Goal: Task Accomplishment & Management: Manage account settings

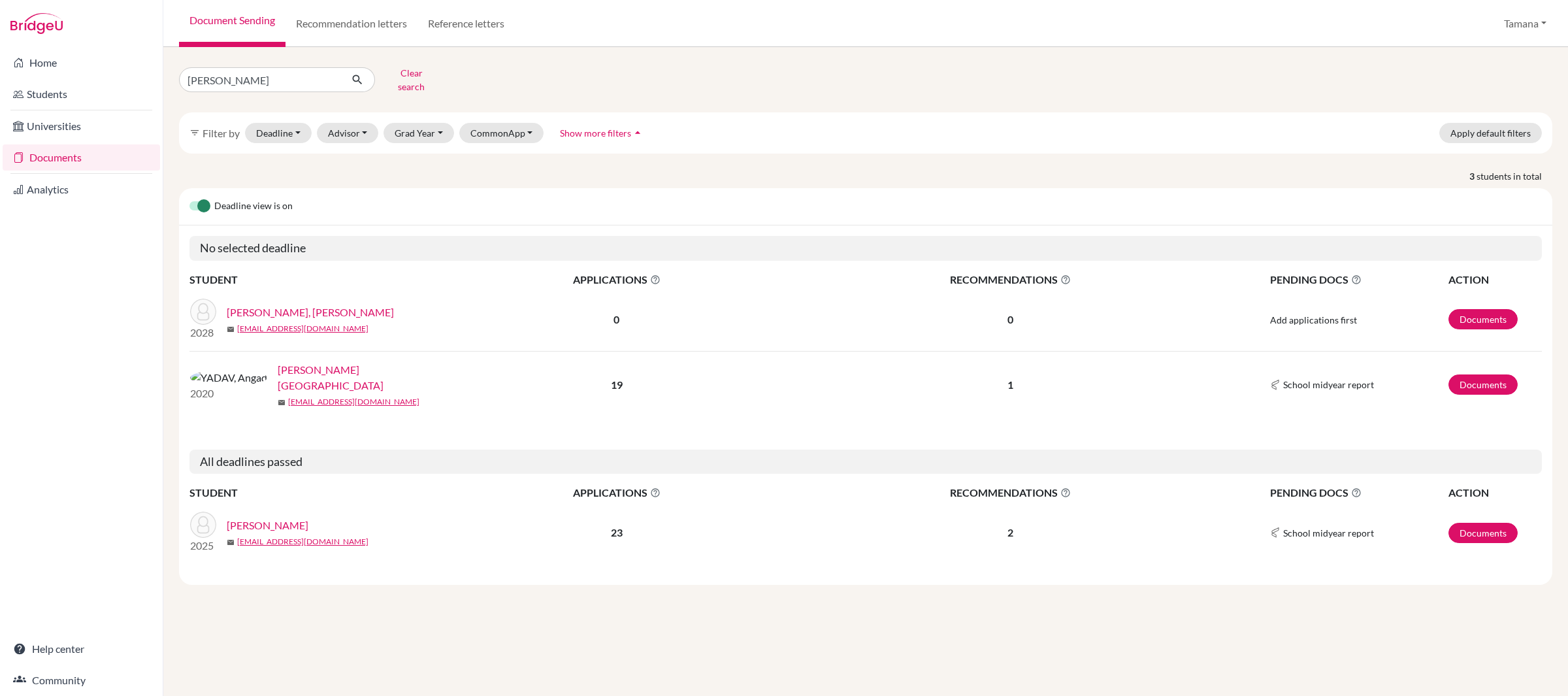
click at [266, 67] on input "[PERSON_NAME]" at bounding box center [260, 80] width 162 height 25
drag, startPoint x: 0, startPoint y: 0, endPoint x: 266, endPoint y: 64, distance: 273.6
click at [266, 67] on input "angad" at bounding box center [260, 80] width 162 height 25
type input "varsha"
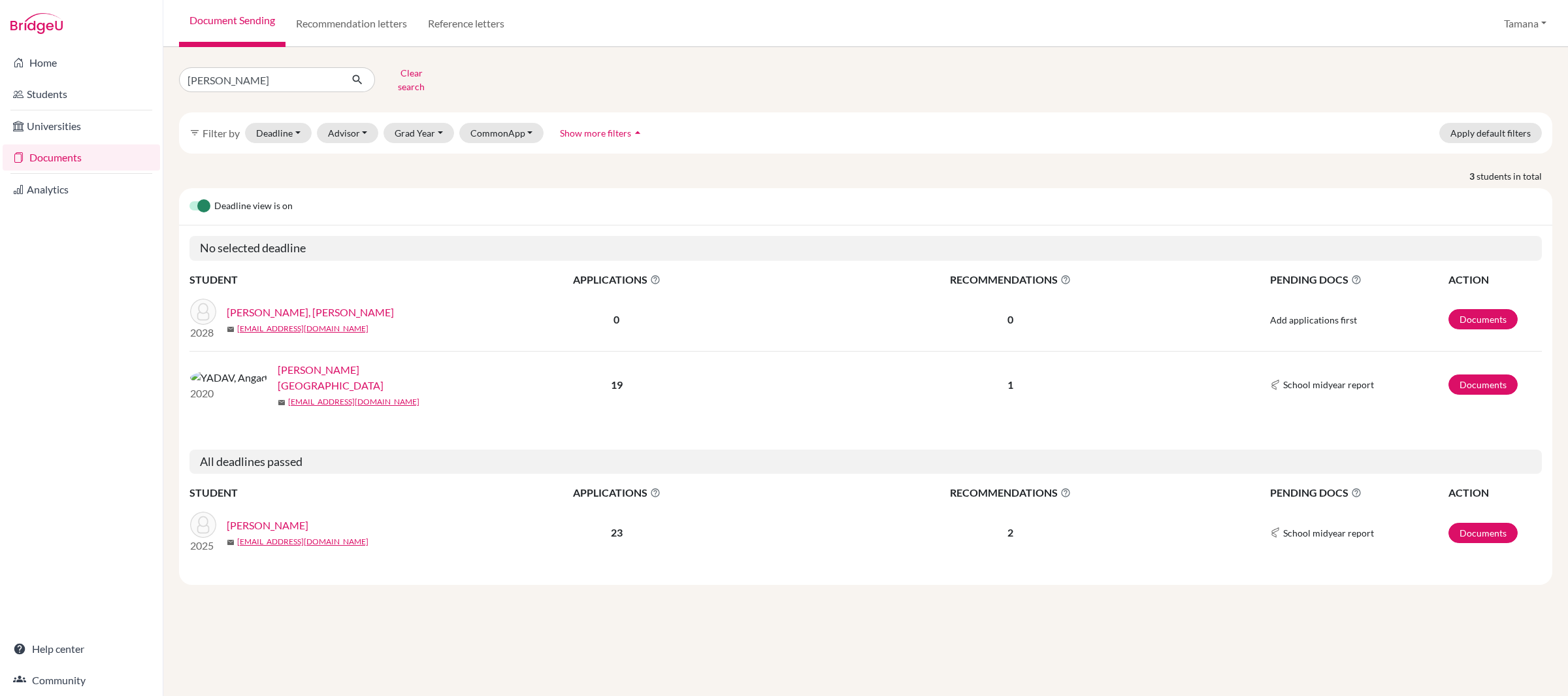
click button "submit" at bounding box center [358, 80] width 35 height 25
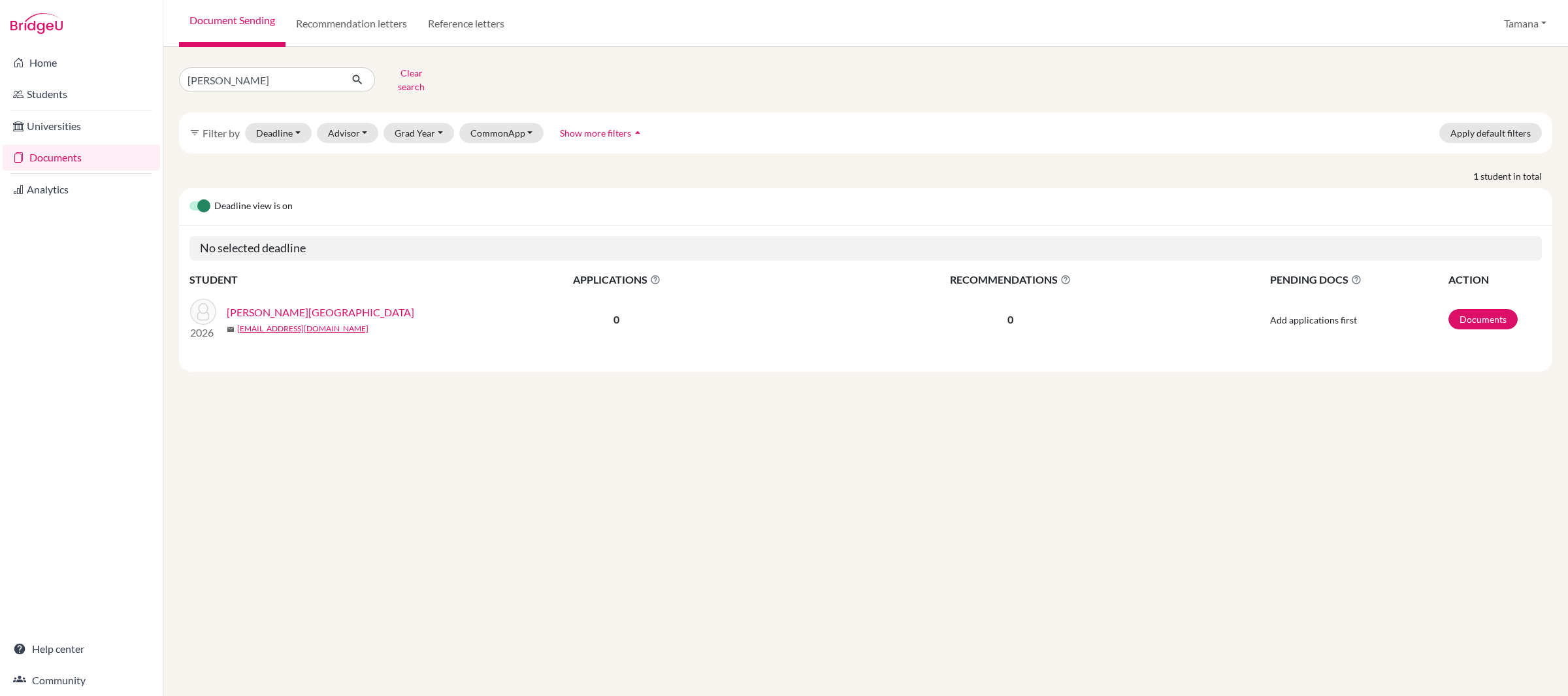
click at [273, 305] on link "[PERSON_NAME][GEOGRAPHIC_DATA]" at bounding box center [320, 312] width 187 height 15
